Goal: Transaction & Acquisition: Purchase product/service

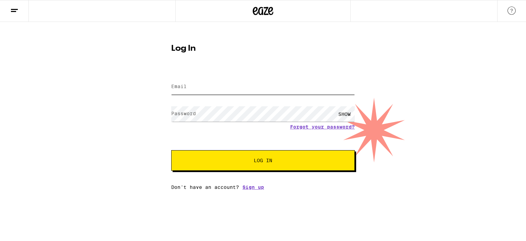
type input "[EMAIL_ADDRESS][DOMAIN_NAME]"
click at [201, 157] on button "Log In" at bounding box center [262, 160] width 183 height 21
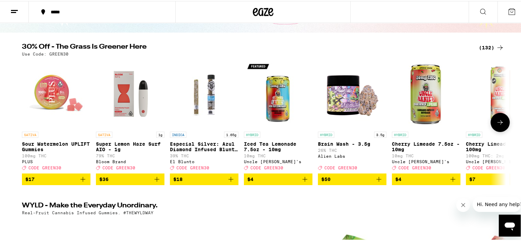
scroll to position [68, 0]
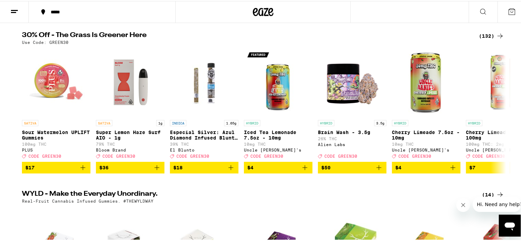
click at [488, 31] on div "(132)" at bounding box center [491, 35] width 25 height 8
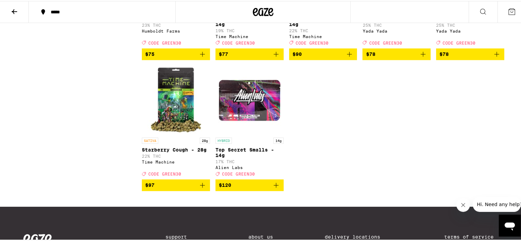
scroll to position [3521, 0]
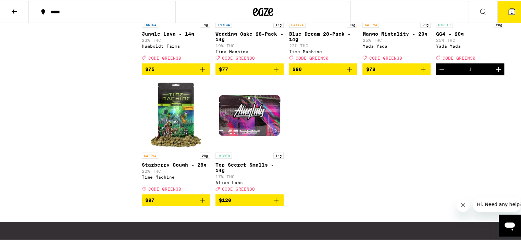
scroll to position [3487, 0]
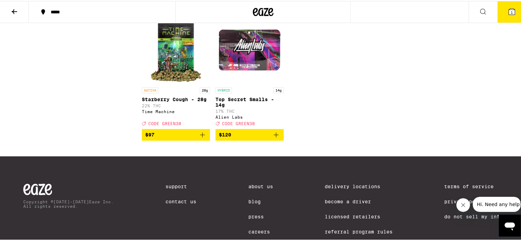
click at [440, 7] on icon "Decrement" at bounding box center [441, 3] width 8 height 8
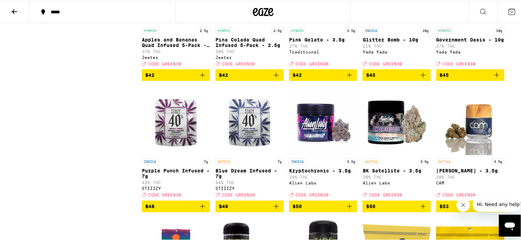
scroll to position [3145, 0]
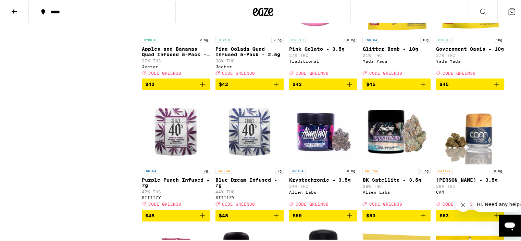
click at [497, 87] on icon "Add to bag" at bounding box center [496, 83] width 8 height 8
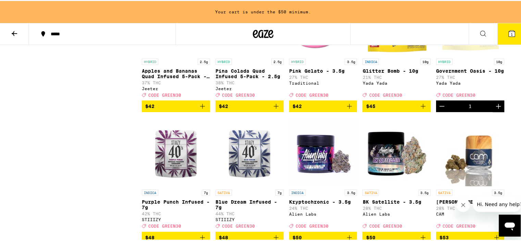
scroll to position [3167, 0]
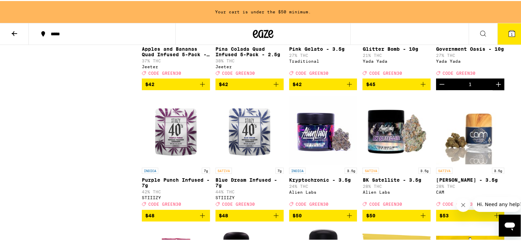
click at [426, 89] on button "$45" at bounding box center [396, 83] width 68 height 12
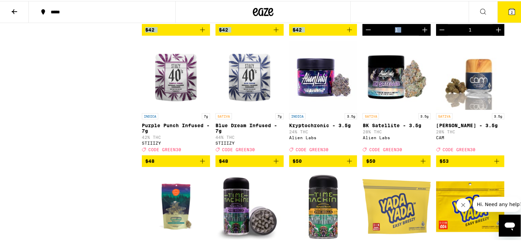
scroll to position [2886, 0]
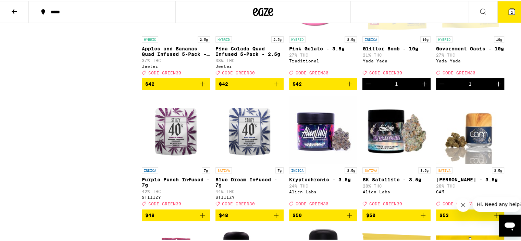
scroll to position [3194, 0]
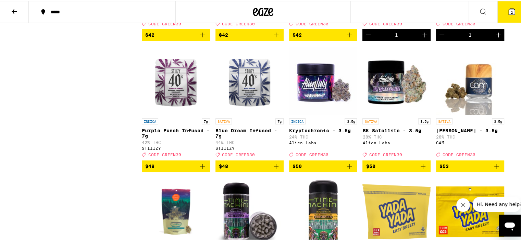
click at [440, 38] on icon "Decrement" at bounding box center [441, 34] width 8 height 8
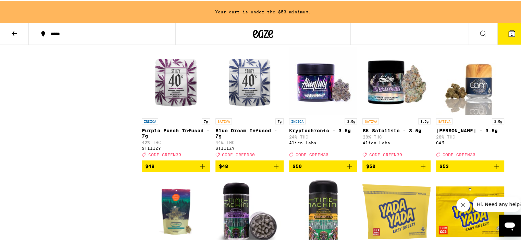
click at [495, 38] on icon "Add to bag" at bounding box center [496, 34] width 8 height 8
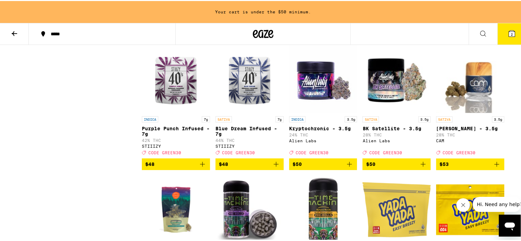
scroll to position [3148, 0]
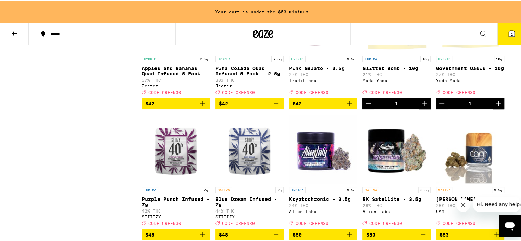
click at [437, 106] on icon "Decrement" at bounding box center [441, 102] width 8 height 8
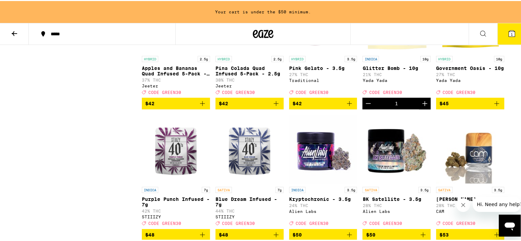
click at [367, 108] on div "INDICA 10g Glitter Bomb - 10g 21% THC Yada Yada Deal Created with Sketch. CODE …" at bounding box center [396, 45] width 68 height 125
click at [367, 106] on icon "Decrement" at bounding box center [368, 102] width 8 height 8
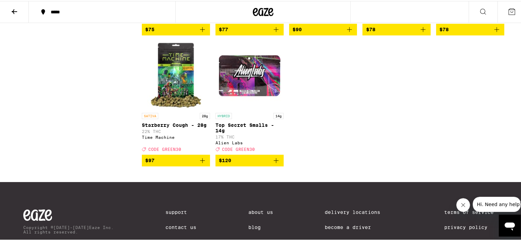
scroll to position [3434, 0]
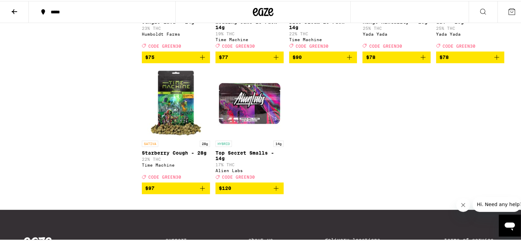
click at [497, 60] on icon "Add to bag" at bounding box center [496, 56] width 8 height 8
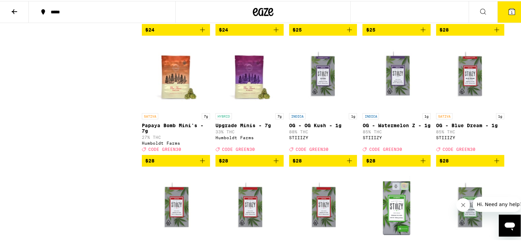
scroll to position [1620, 0]
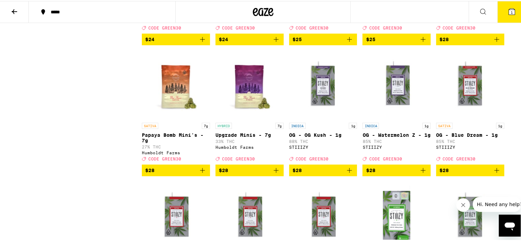
click at [198, 173] on icon "Add to bag" at bounding box center [202, 169] width 8 height 8
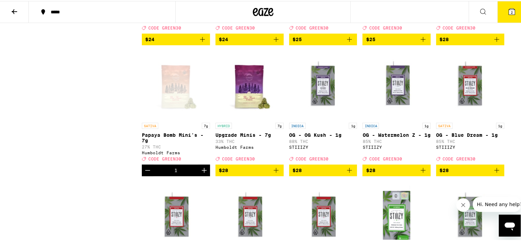
drag, startPoint x: 507, startPoint y: 10, endPoint x: 506, endPoint y: 14, distance: 4.2
click at [510, 11] on span "2" at bounding box center [511, 11] width 2 height 4
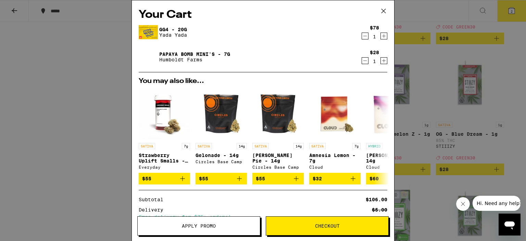
click at [179, 226] on span "Apply Promo" at bounding box center [199, 225] width 122 height 5
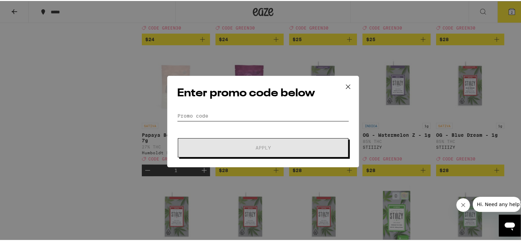
click at [218, 111] on input "Promo Code" at bounding box center [263, 115] width 172 height 10
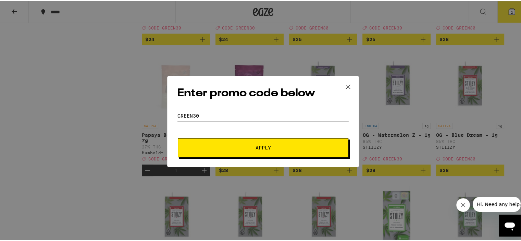
type input "green30"
click at [259, 148] on span "Apply" at bounding box center [262, 146] width 15 height 5
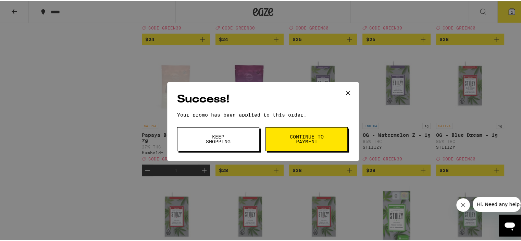
click at [293, 132] on button "Continue to payment" at bounding box center [306, 138] width 82 height 24
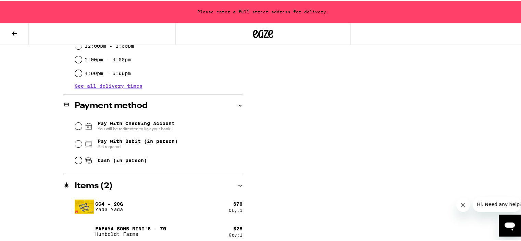
scroll to position [249, 0]
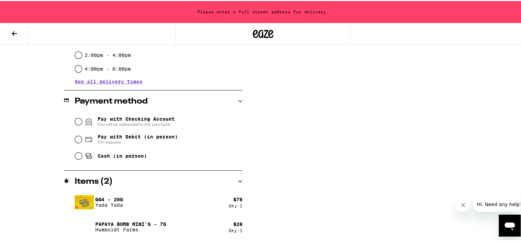
click at [79, 157] on div "Cash (in person)" at bounding box center [158, 154] width 167 height 15
click at [75, 157] on input "Cash (in person)" at bounding box center [78, 154] width 7 height 7
radio input "true"
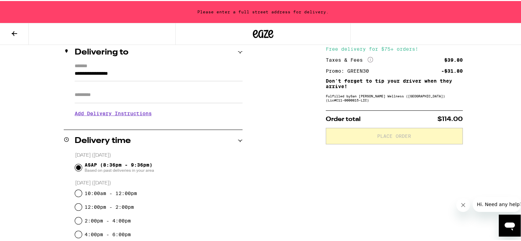
scroll to position [0, 0]
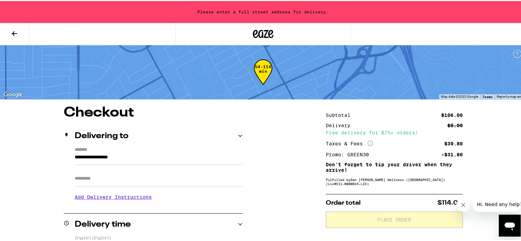
drag, startPoint x: 138, startPoint y: 154, endPoint x: 0, endPoint y: 185, distance: 141.8
click at [0, 185] on div "**********" at bounding box center [263, 245] width 526 height 490
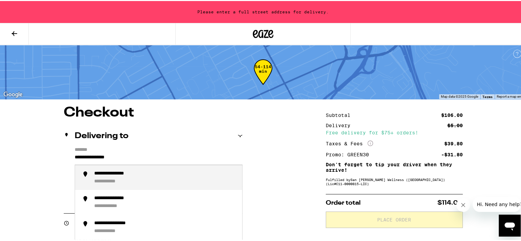
click at [115, 186] on li "**********" at bounding box center [158, 176] width 167 height 25
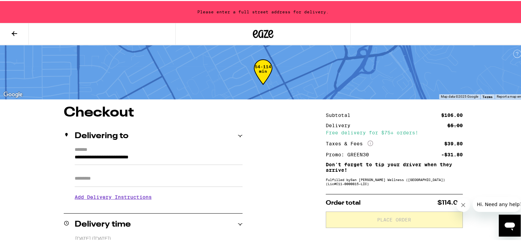
type input "**********"
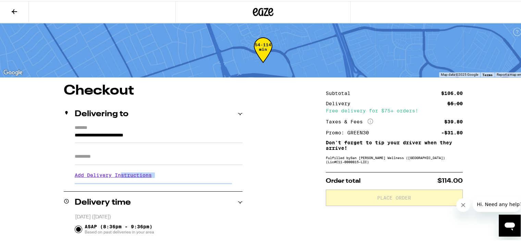
drag, startPoint x: 117, startPoint y: 177, endPoint x: 109, endPoint y: 189, distance: 14.0
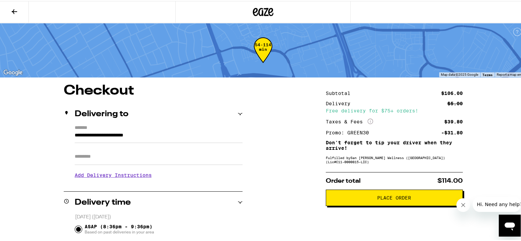
click at [96, 160] on input "Apt/Suite" at bounding box center [159, 155] width 168 height 16
type input "***"
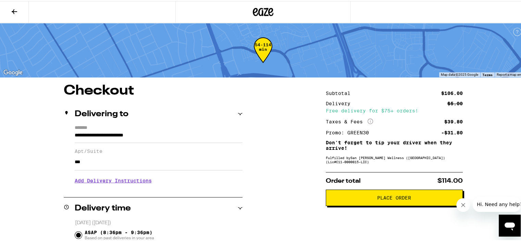
click at [106, 184] on h3 "Add Delivery Instructions" at bounding box center [159, 180] width 168 height 16
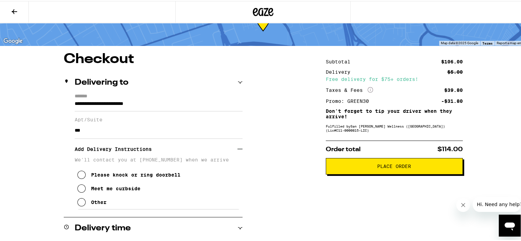
scroll to position [68, 0]
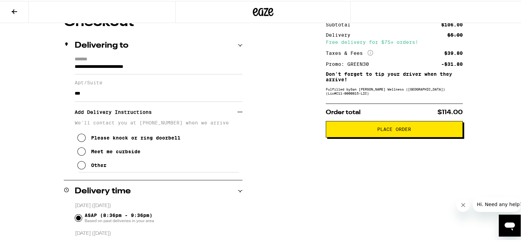
click at [77, 171] on button "Other" at bounding box center [91, 164] width 29 height 14
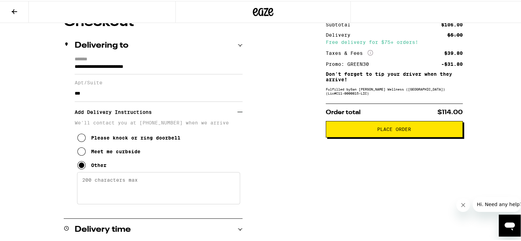
click at [97, 192] on textarea "Enter any other delivery instructions you want driver to know" at bounding box center [158, 187] width 163 height 32
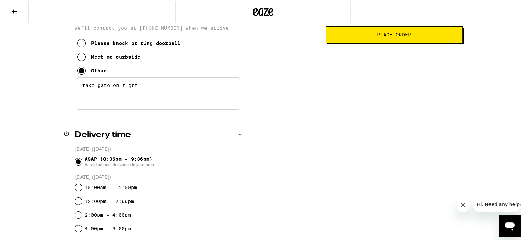
scroll to position [49, 0]
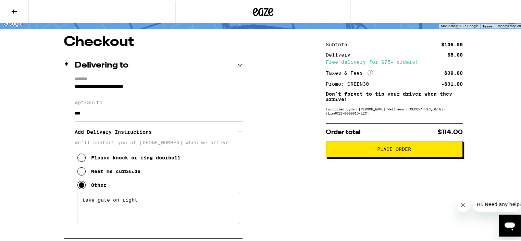
type textarea "take gate on right"
click at [363, 149] on span "Place Order" at bounding box center [393, 147] width 125 height 5
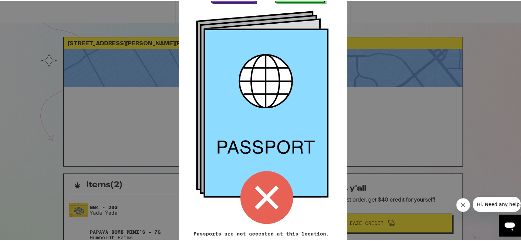
click at [263, 193] on icon at bounding box center [267, 197] width 24 height 24
drag, startPoint x: 301, startPoint y: 1, endPoint x: 302, endPoint y: 16, distance: 15.4
click at [301, 15] on div at bounding box center [262, 99] width 139 height 259
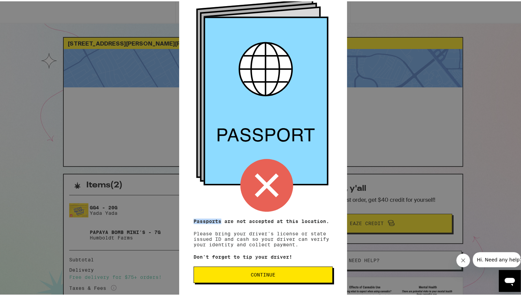
scroll to position [41, 0]
click at [251, 240] on span "Continue" at bounding box center [263, 273] width 25 height 5
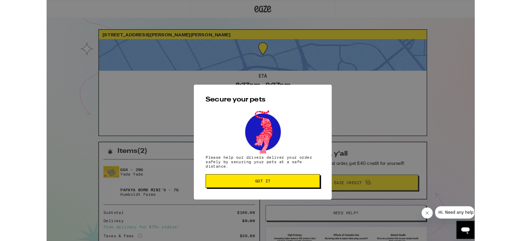
scroll to position [0, 0]
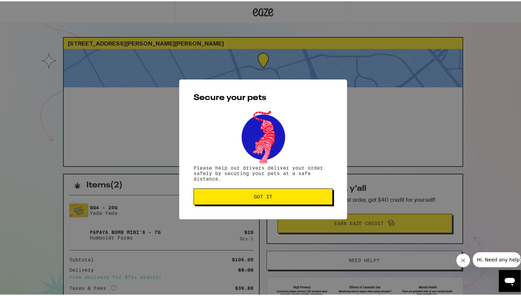
click at [274, 206] on div "Secure your pets Please help our drivers deliver your order safely by securing …" at bounding box center [263, 148] width 168 height 140
click at [271, 199] on button "Got it" at bounding box center [262, 195] width 139 height 16
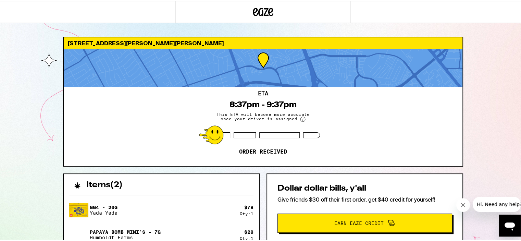
click at [8, 66] on div "[STREET_ADDRESS][PERSON_NAME][PERSON_NAME] ETA 8:37pm - 9:37pm This ETA will be…" at bounding box center [263, 186] width 526 height 373
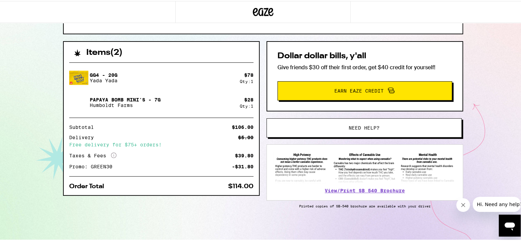
scroll to position [133, 0]
